Goal: Information Seeking & Learning: Learn about a topic

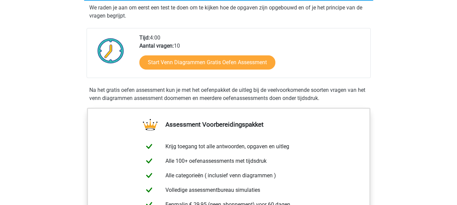
scroll to position [135, 0]
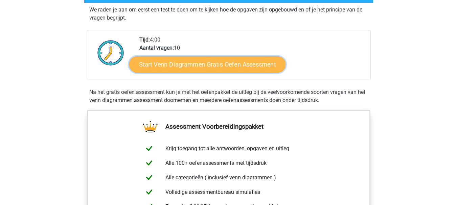
click at [213, 58] on link "Start Venn Diagrammen Gratis Oefen Assessment" at bounding box center [207, 64] width 156 height 16
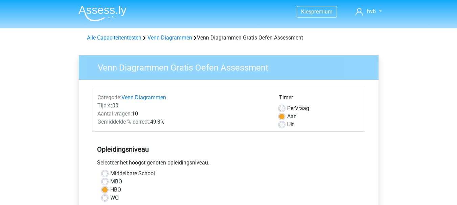
scroll to position [169, 0]
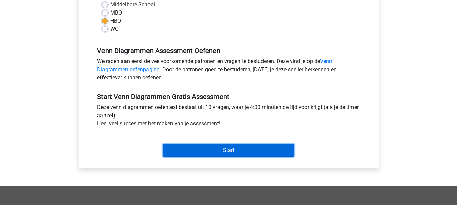
click at [216, 150] on input "Start" at bounding box center [229, 150] width 132 height 13
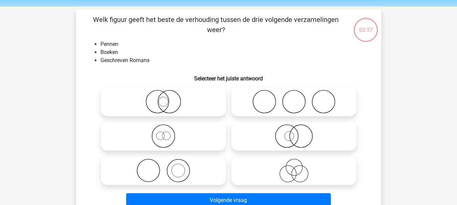
scroll to position [34, 0]
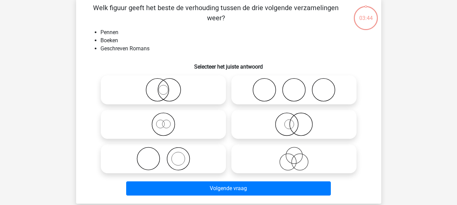
click at [287, 160] on icon at bounding box center [294, 159] width 120 height 24
click at [294, 156] on input "radio" at bounding box center [296, 153] width 4 height 4
radio input "true"
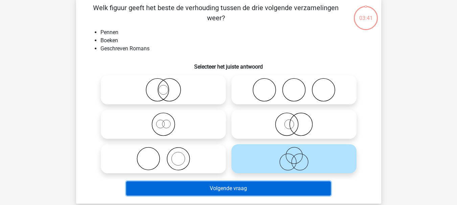
click at [257, 190] on button "Volgende vraag" at bounding box center [228, 189] width 205 height 14
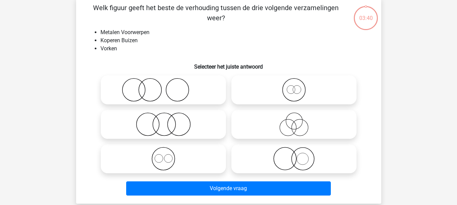
scroll to position [31, 0]
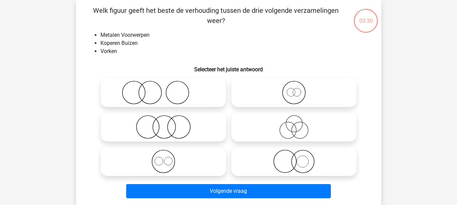
click at [157, 94] on icon at bounding box center [163, 93] width 120 height 24
click at [163, 89] on input "radio" at bounding box center [165, 87] width 4 height 4
radio input "true"
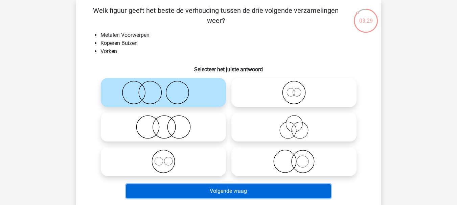
click at [211, 191] on button "Volgende vraag" at bounding box center [228, 191] width 205 height 14
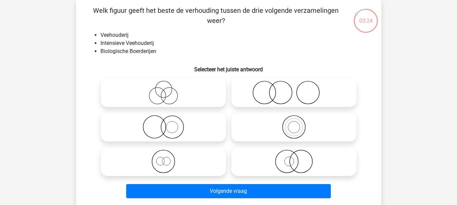
click at [178, 93] on icon at bounding box center [163, 93] width 120 height 24
click at [168, 89] on input "radio" at bounding box center [165, 87] width 4 height 4
radio input "true"
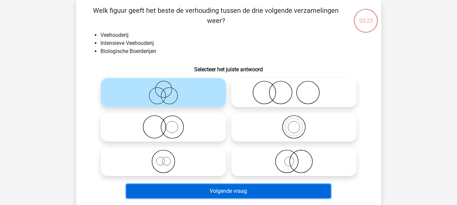
click at [224, 191] on button "Volgende vraag" at bounding box center [228, 191] width 205 height 14
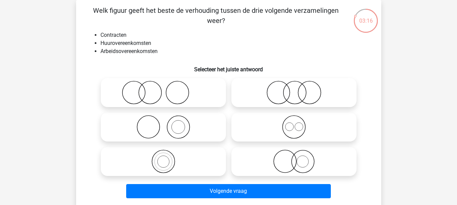
click at [301, 95] on icon at bounding box center [294, 93] width 120 height 24
click at [298, 89] on input "radio" at bounding box center [296, 87] width 4 height 4
radio input "true"
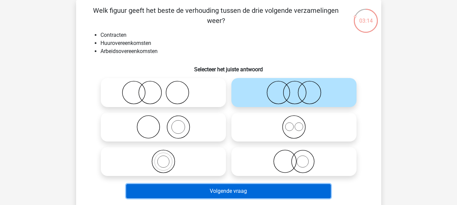
click at [235, 188] on button "Volgende vraag" at bounding box center [228, 191] width 205 height 14
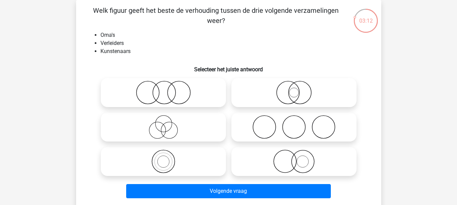
click at [289, 123] on icon at bounding box center [294, 127] width 120 height 24
click at [294, 123] on input "radio" at bounding box center [296, 121] width 4 height 4
radio input "true"
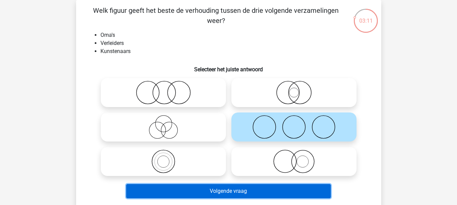
click at [226, 195] on button "Volgende vraag" at bounding box center [228, 191] width 205 height 14
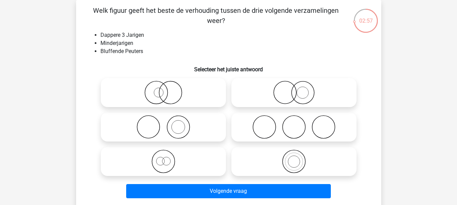
click at [312, 93] on icon at bounding box center [294, 93] width 120 height 24
click at [298, 89] on input "radio" at bounding box center [296, 87] width 4 height 4
radio input "true"
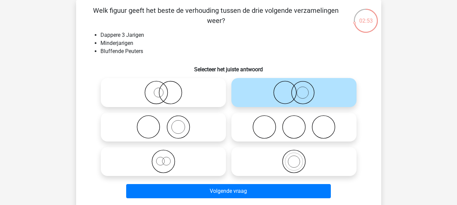
click at [183, 128] on icon at bounding box center [163, 127] width 120 height 24
click at [168, 124] on input "radio" at bounding box center [165, 121] width 4 height 4
radio input "true"
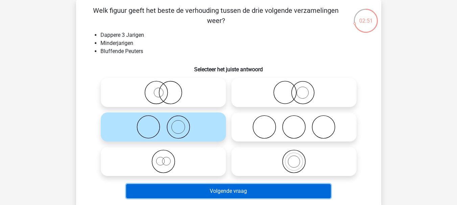
click at [203, 188] on button "Volgende vraag" at bounding box center [228, 191] width 205 height 14
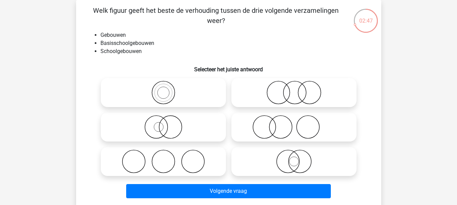
click at [308, 92] on icon at bounding box center [294, 93] width 120 height 24
click at [298, 89] on input "radio" at bounding box center [296, 87] width 4 height 4
radio input "true"
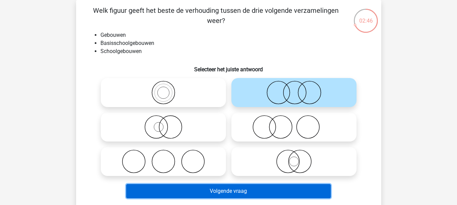
click at [230, 190] on button "Volgende vraag" at bounding box center [228, 191] width 205 height 14
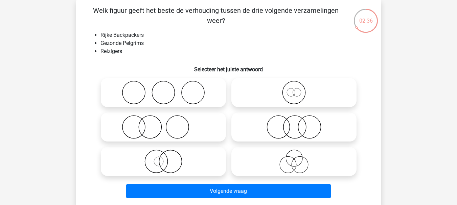
click at [298, 125] on icon at bounding box center [294, 127] width 120 height 24
click at [298, 124] on input "radio" at bounding box center [296, 121] width 4 height 4
radio input "true"
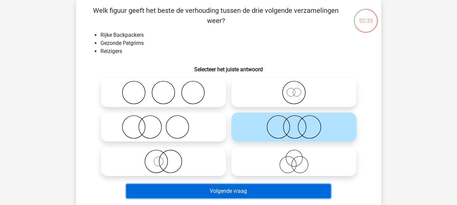
click at [253, 188] on button "Volgende vraag" at bounding box center [228, 191] width 205 height 14
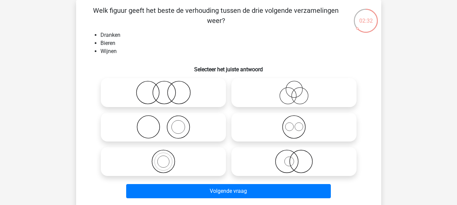
click at [173, 163] on icon at bounding box center [163, 162] width 120 height 24
click at [168, 158] on input "radio" at bounding box center [165, 156] width 4 height 4
radio input "true"
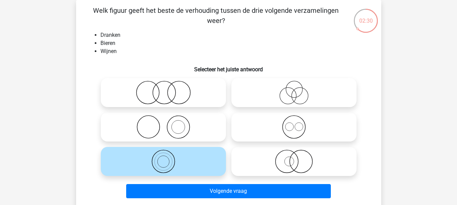
click at [292, 133] on icon at bounding box center [294, 127] width 120 height 24
click at [294, 124] on input "radio" at bounding box center [296, 121] width 4 height 4
radio input "true"
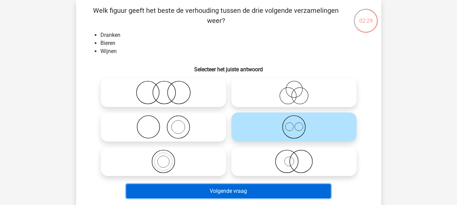
click at [262, 193] on button "Volgende vraag" at bounding box center [228, 191] width 205 height 14
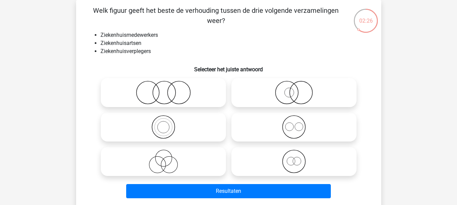
click at [178, 126] on icon at bounding box center [163, 127] width 120 height 24
click at [168, 124] on input "radio" at bounding box center [165, 121] width 4 height 4
radio input "true"
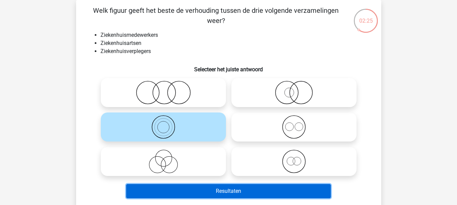
click at [217, 190] on button "Resultaten" at bounding box center [228, 191] width 205 height 14
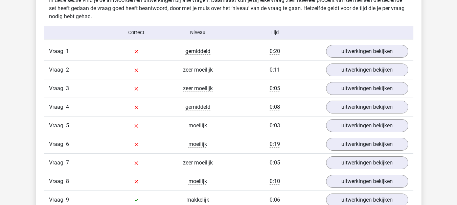
scroll to position [575, 0]
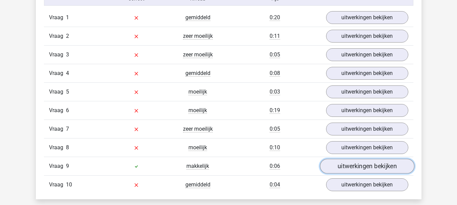
click at [365, 164] on link "uitwerkingen bekijken" at bounding box center [366, 166] width 94 height 15
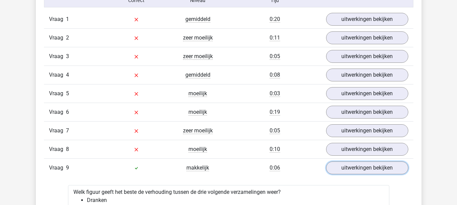
scroll to position [609, 0]
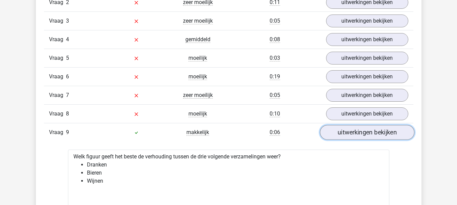
click at [360, 135] on link "uitwerkingen bekijken" at bounding box center [366, 132] width 94 height 15
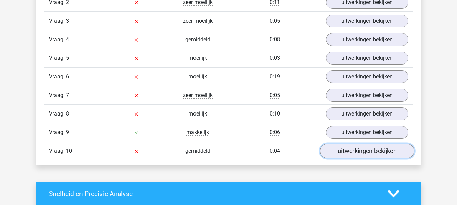
click at [356, 155] on link "uitwerkingen bekijken" at bounding box center [366, 151] width 94 height 15
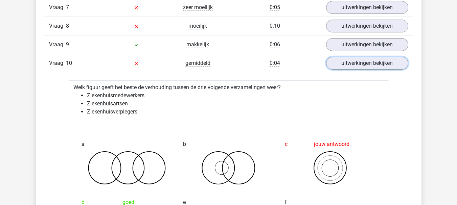
scroll to position [642, 0]
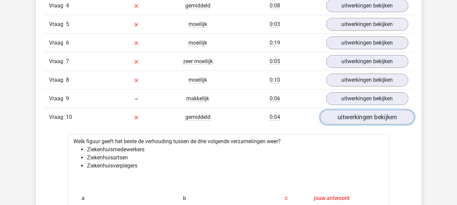
click at [368, 119] on link "uitwerkingen bekijken" at bounding box center [366, 117] width 94 height 15
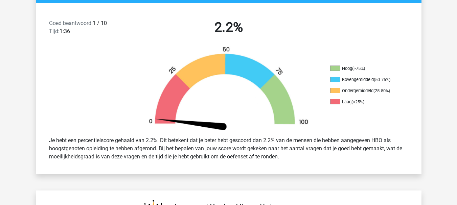
scroll to position [0, 0]
